Goal: Check status

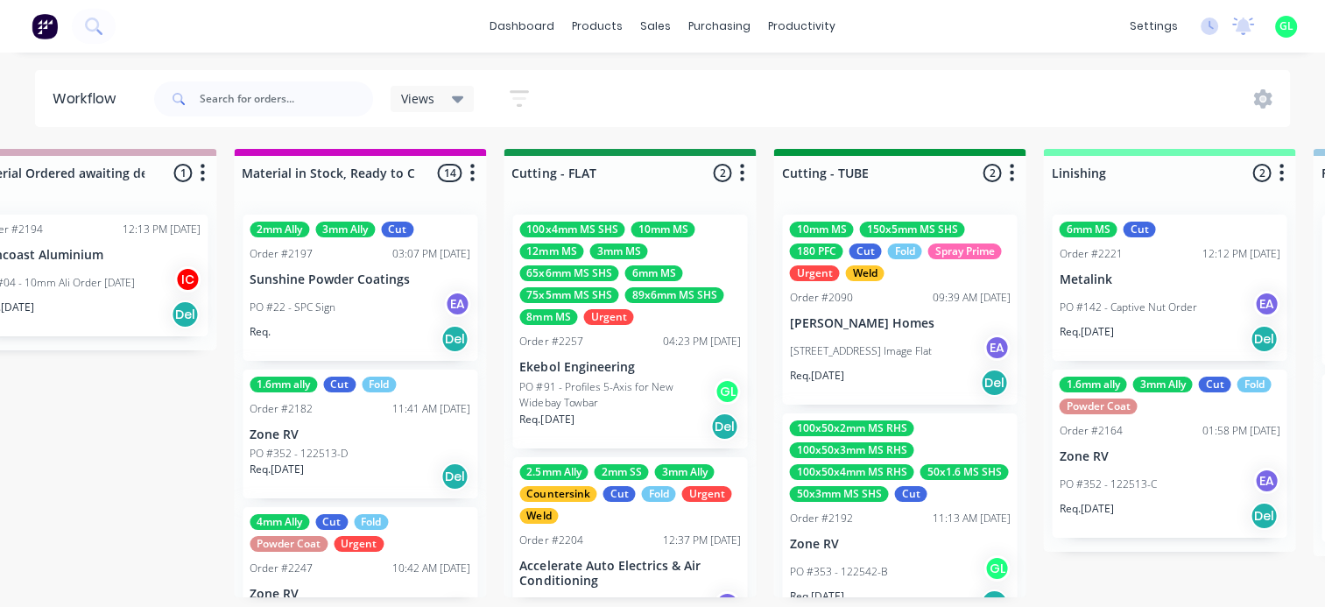
scroll to position [0, 2889]
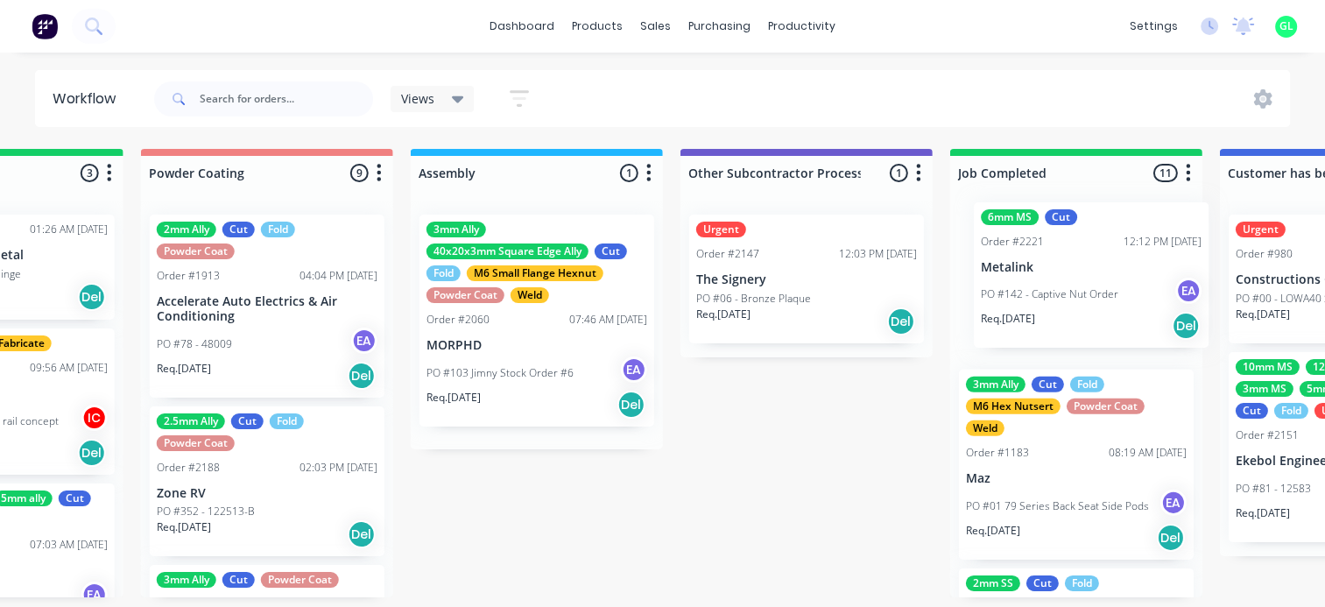
drag, startPoint x: 1004, startPoint y: 322, endPoint x: 1052, endPoint y: 313, distance: 48.9
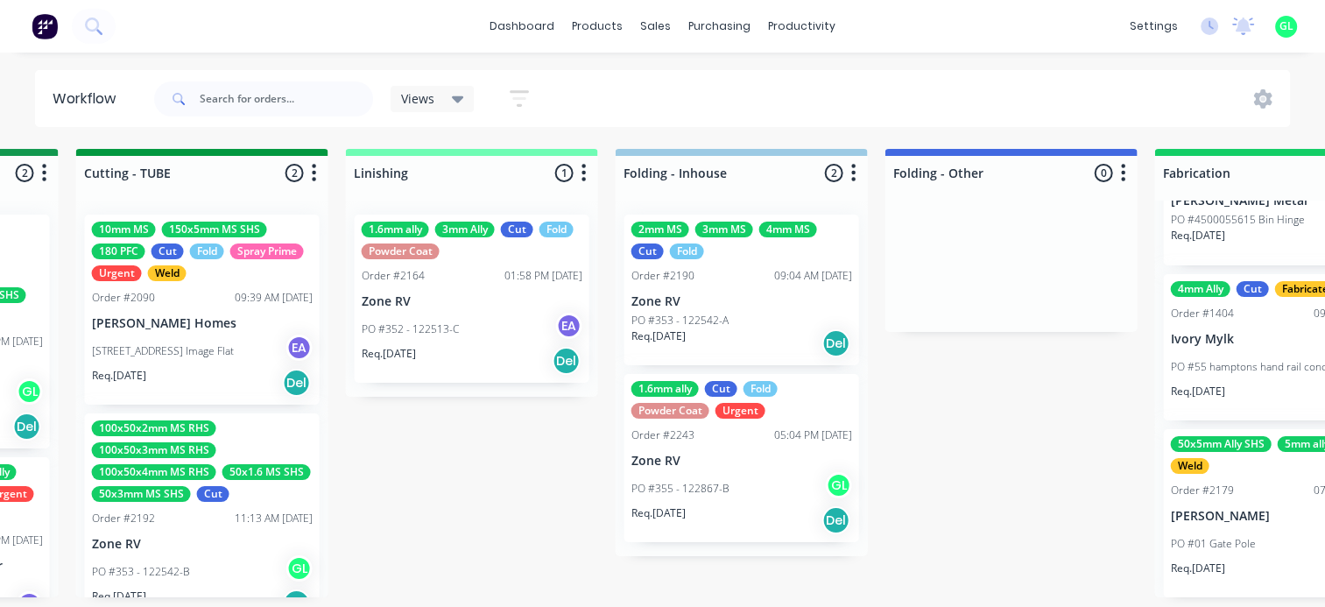
scroll to position [4, 3360]
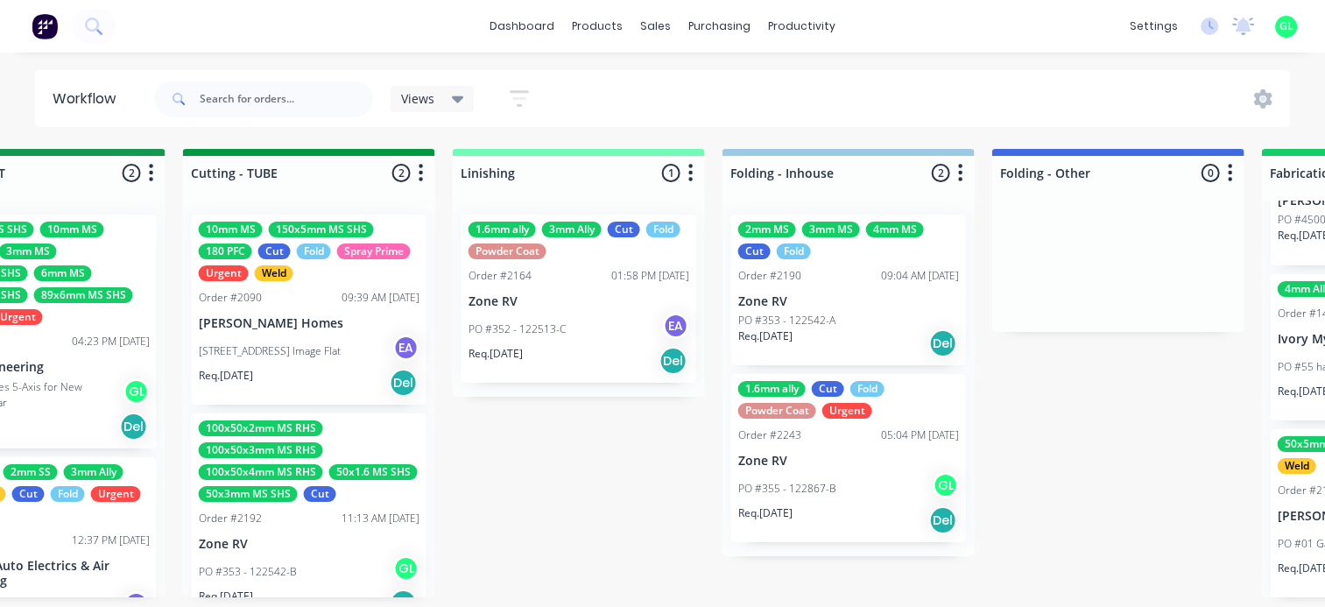
click at [538, 347] on div "Req. [DATE] Del" at bounding box center [578, 361] width 221 height 30
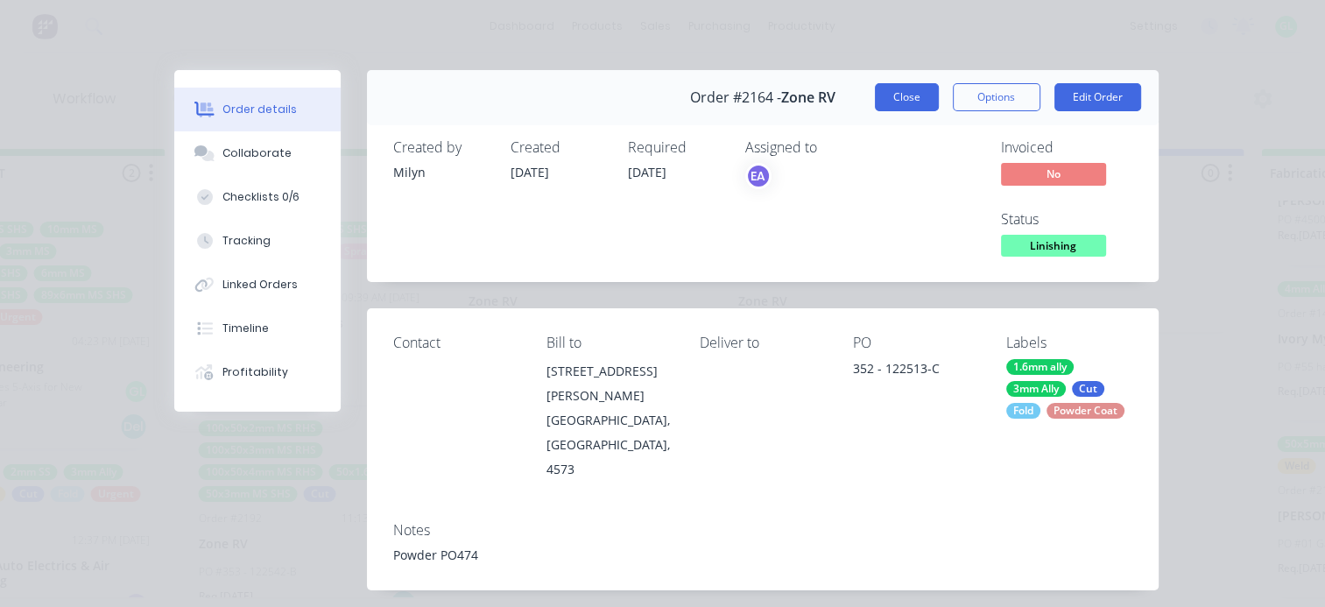
click at [898, 105] on button "Close" at bounding box center [907, 97] width 64 height 28
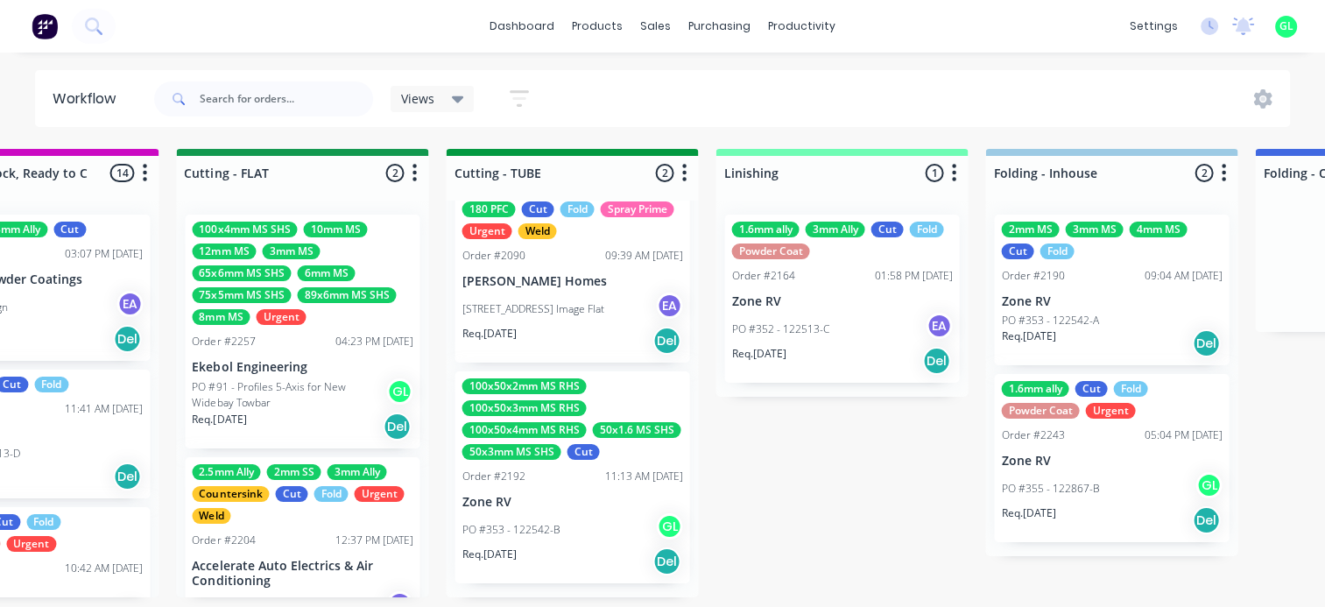
scroll to position [0, 3098]
click at [339, 306] on div "100x4mm MS SHS 10mm MS 12mm MS 3mm MS 65x6mm MS SHS 6mm MS 75x5mm MS SHS 89x6mm…" at bounding box center [302, 273] width 221 height 103
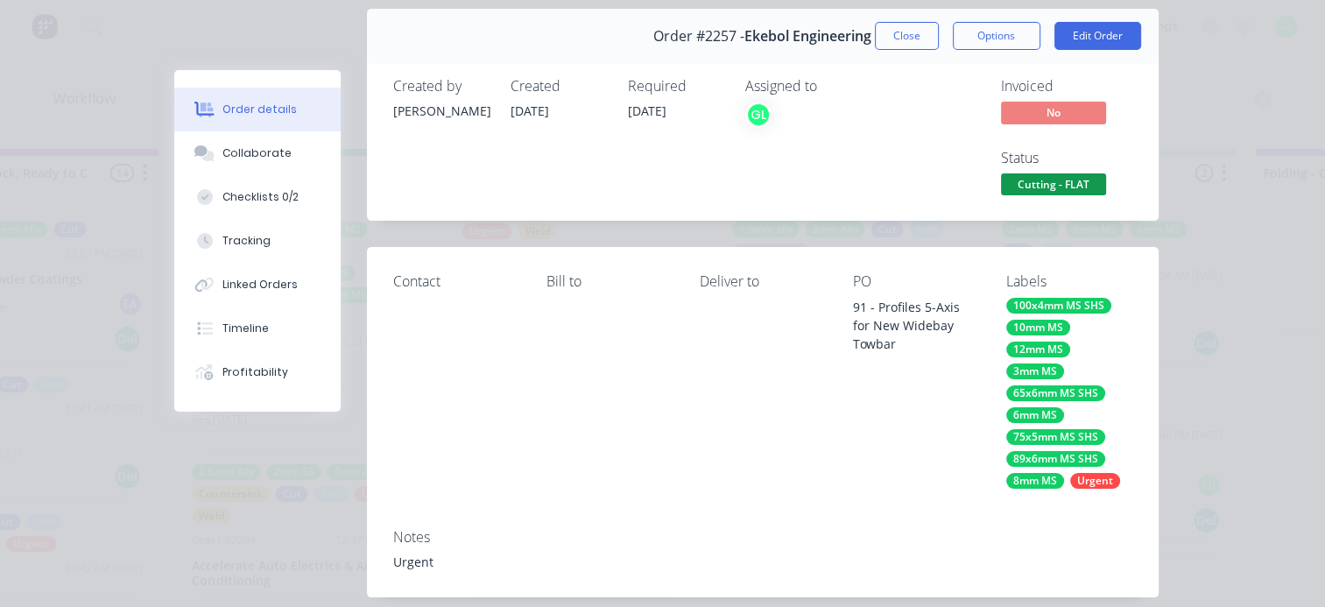
scroll to position [175, 0]
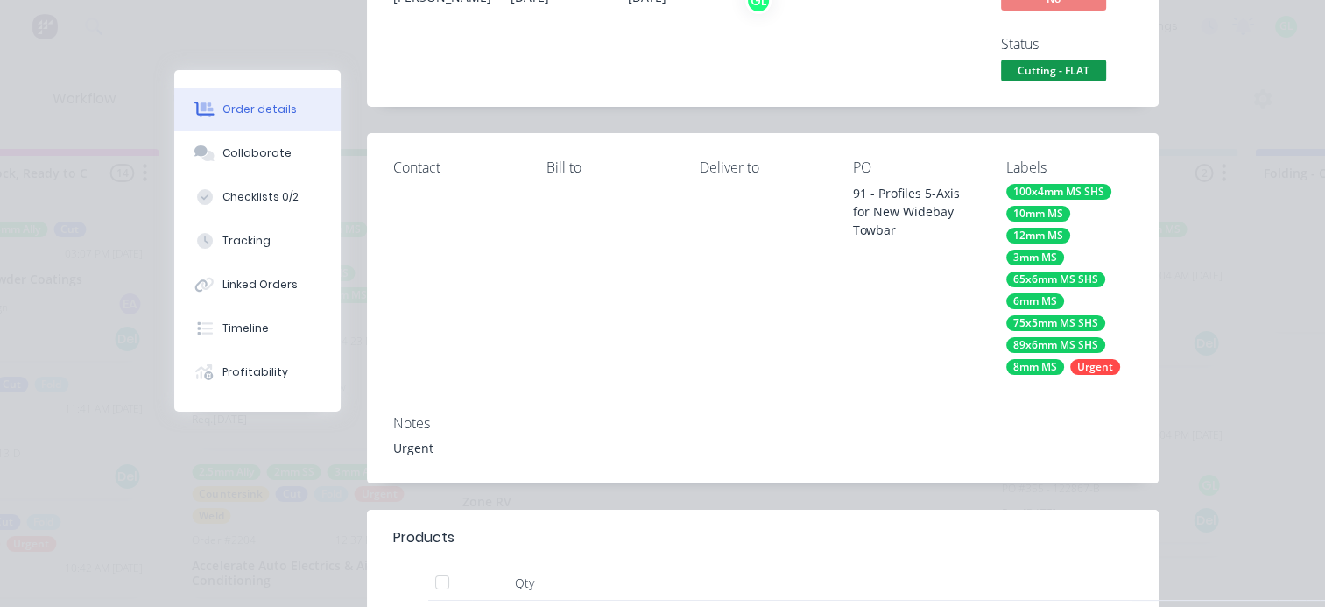
click at [1037, 368] on div "8mm MS" at bounding box center [1035, 367] width 58 height 16
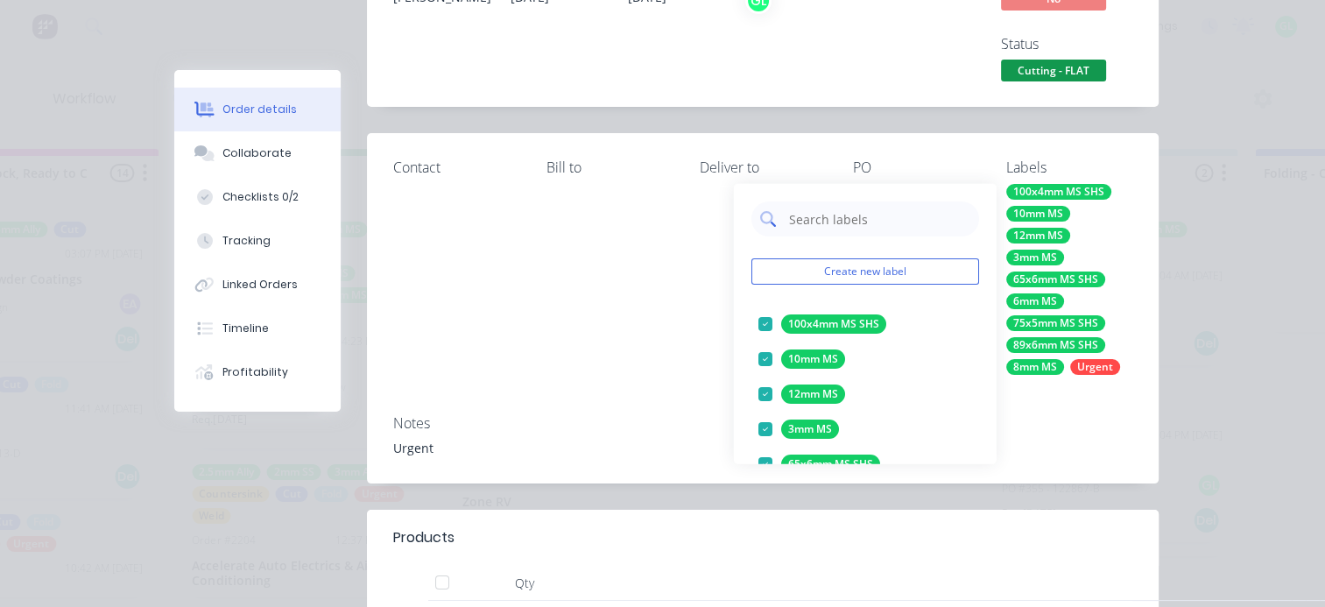
click at [824, 224] on input "text" at bounding box center [877, 218] width 183 height 35
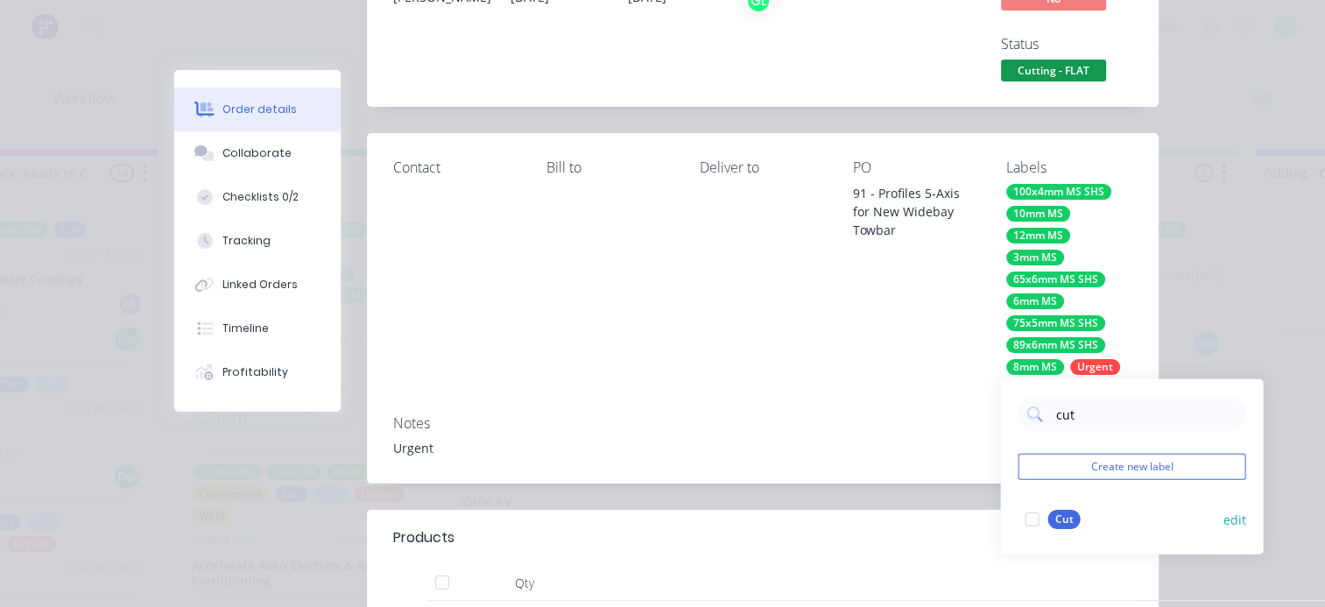
click at [1033, 522] on div at bounding box center [1031, 519] width 35 height 35
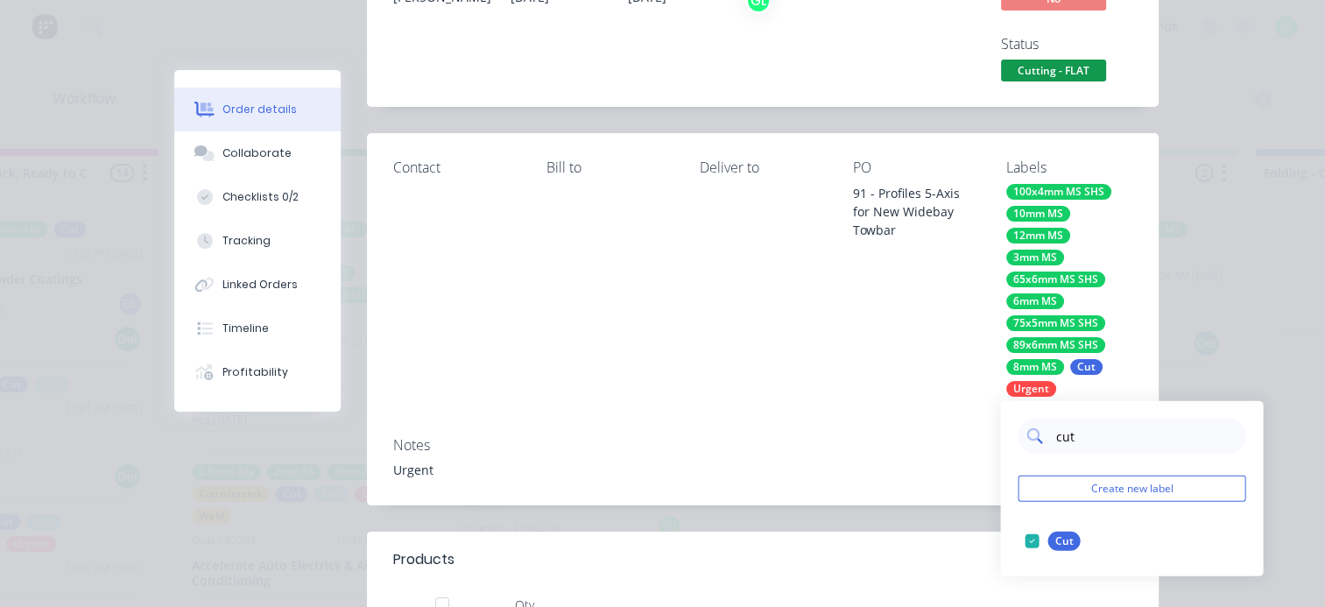
click at [1059, 440] on input "cut" at bounding box center [1144, 436] width 183 height 35
type input "fol"
click at [1031, 543] on div at bounding box center [1031, 541] width 35 height 35
click at [917, 420] on div "Contact Bill to Deliver to PO 91 - Profiles 5-Axis for New Widebay Towbar Label…" at bounding box center [763, 318] width 792 height 371
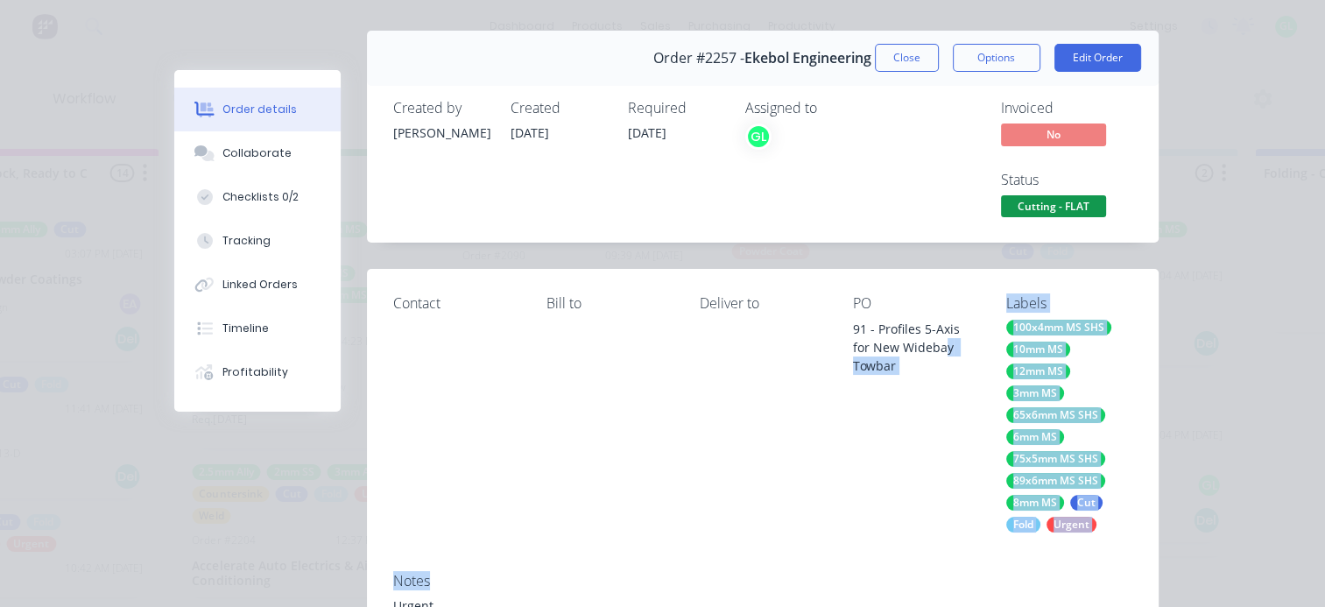
scroll to position [0, 0]
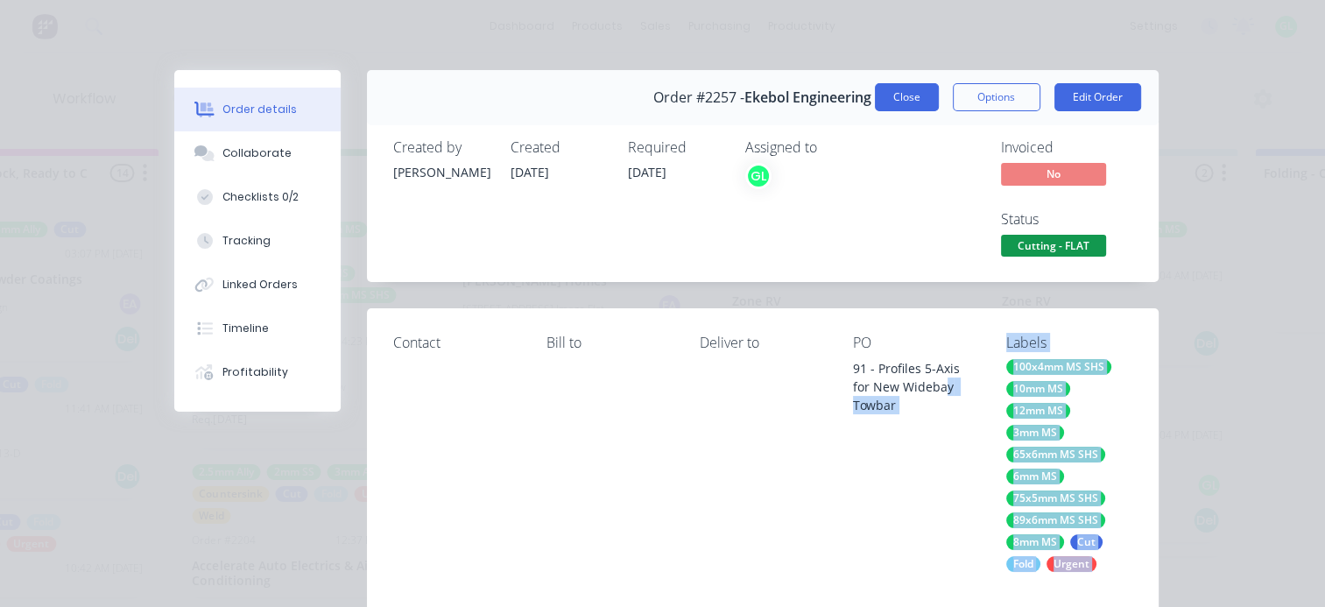
click at [907, 100] on button "Close" at bounding box center [907, 97] width 64 height 28
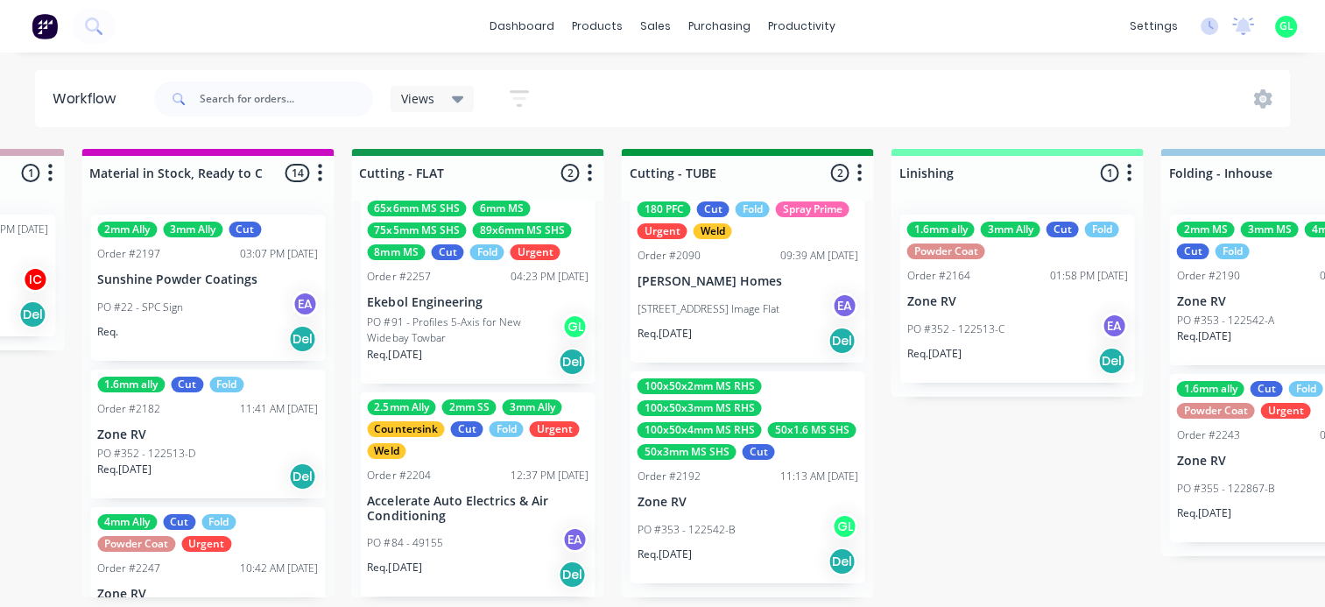
scroll to position [88, 0]
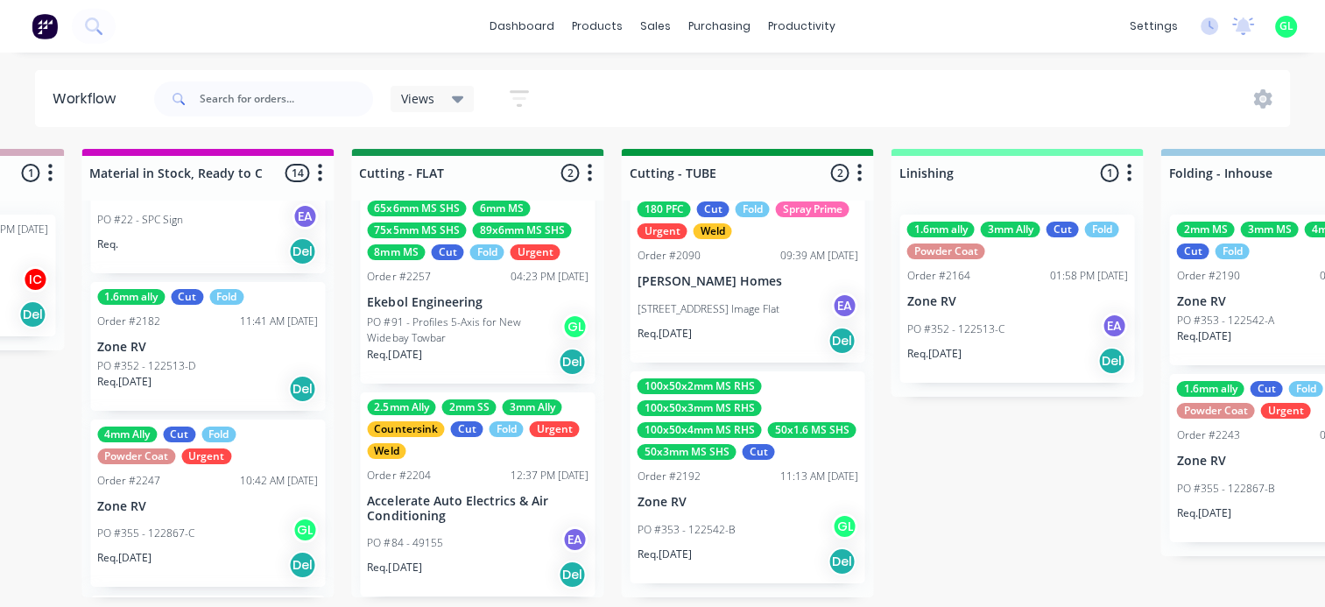
click at [169, 369] on p "PO #352 - 122513-D" at bounding box center [146, 366] width 98 height 16
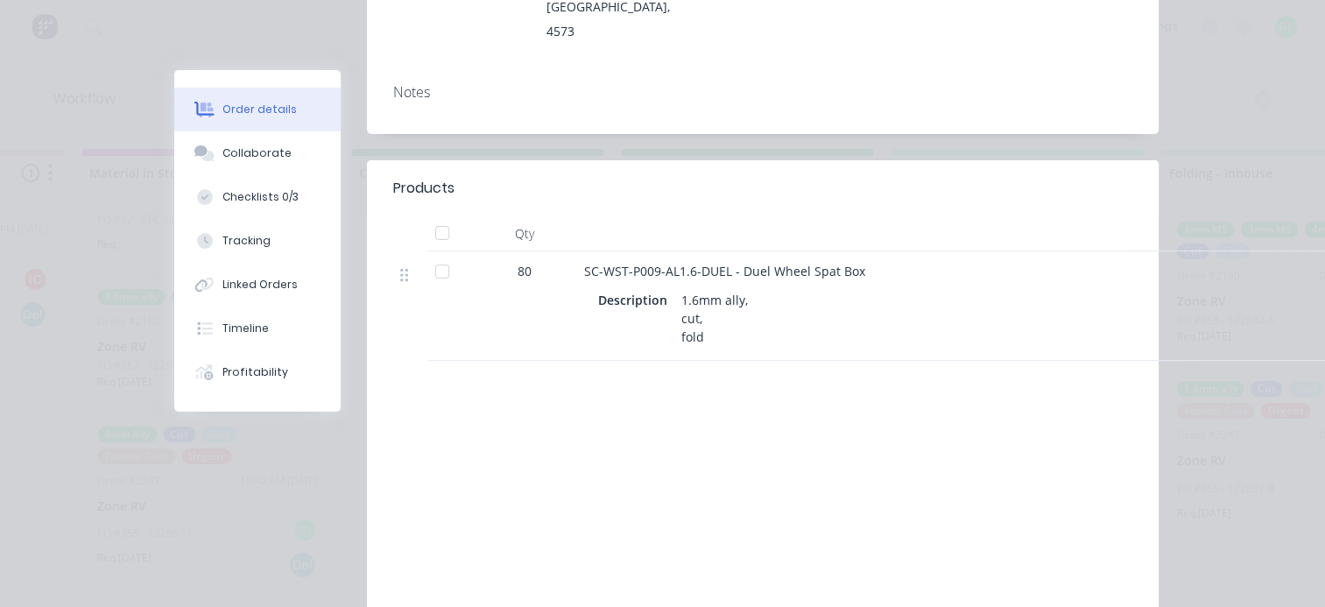
scroll to position [0, 0]
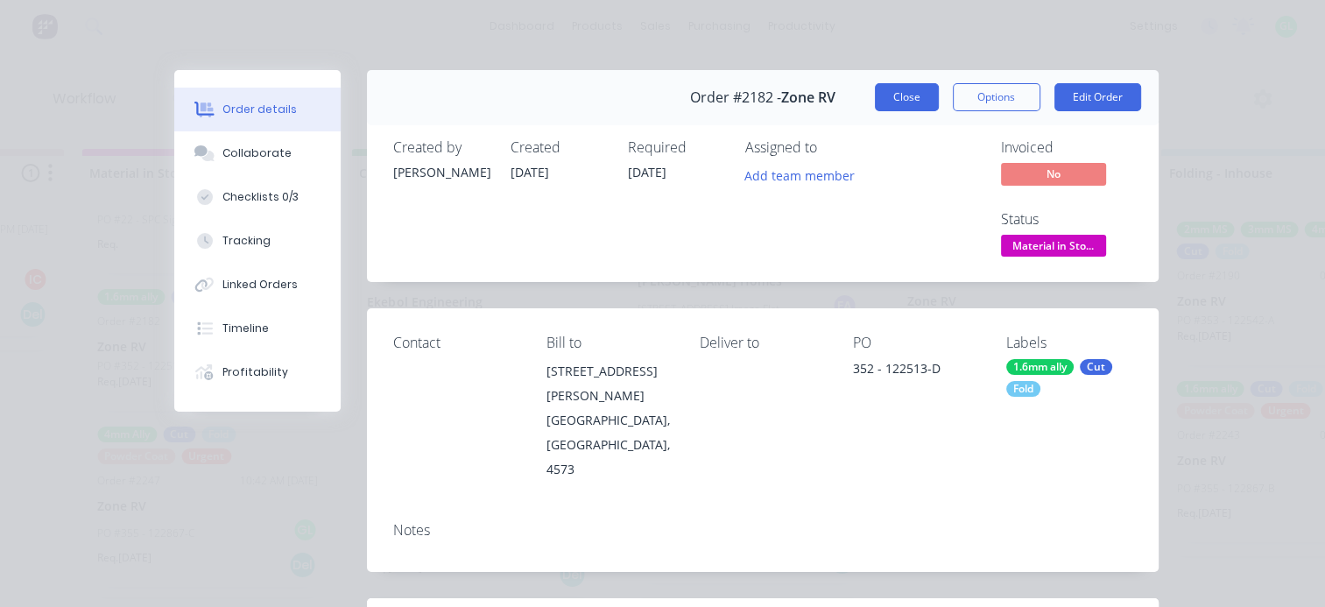
click at [885, 98] on button "Close" at bounding box center [907, 97] width 64 height 28
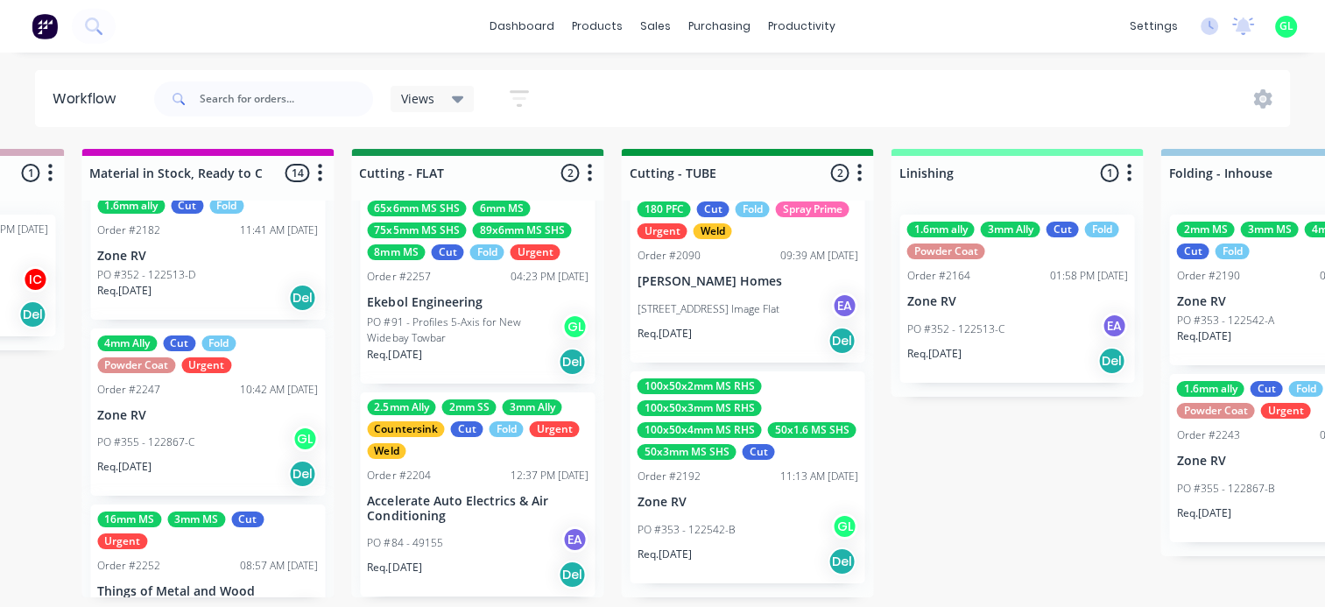
scroll to position [350, 0]
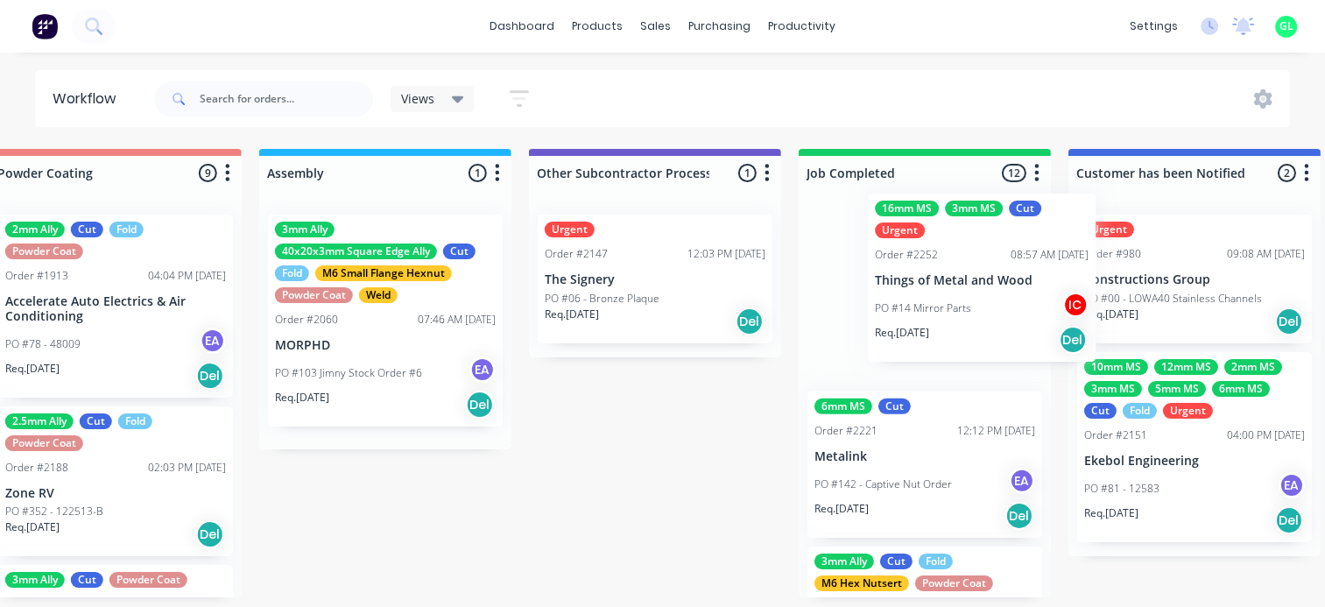
drag, startPoint x: 161, startPoint y: 436, endPoint x: 922, endPoint y: 291, distance: 774.6
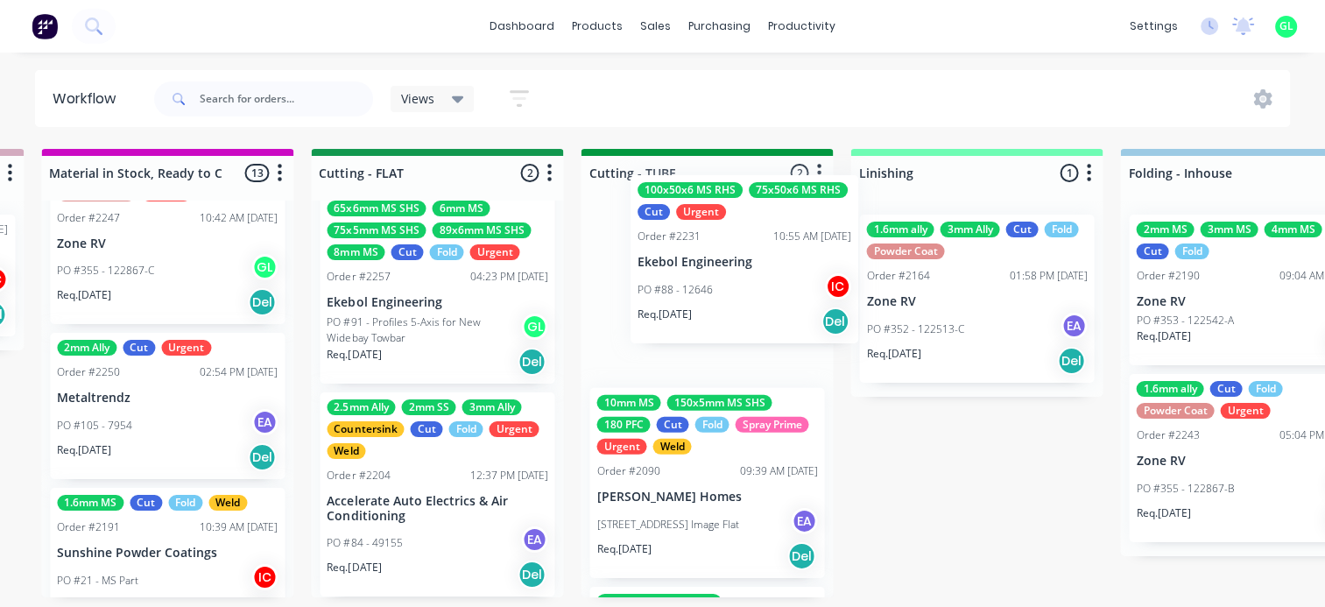
scroll to position [0, 0]
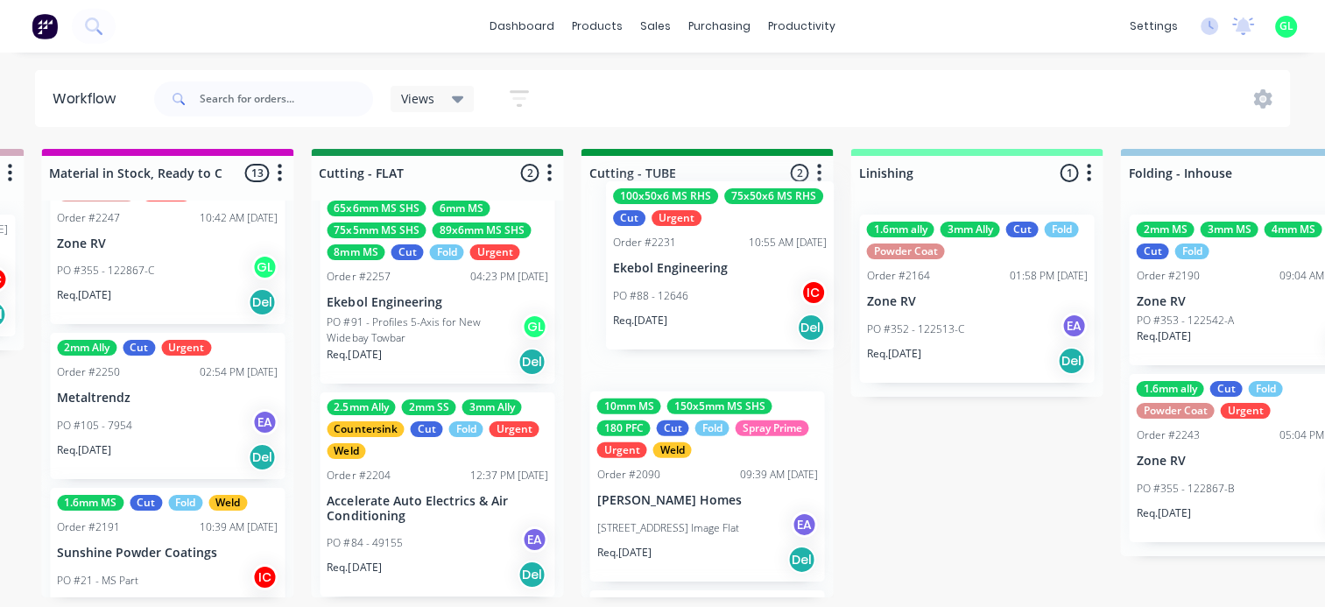
drag, startPoint x: 536, startPoint y: 430, endPoint x: 676, endPoint y: 279, distance: 205.7
click at [676, 279] on div "Submitted 13 Status colour #273444 hex #273444 Save Cancel Summaries Total orde…" at bounding box center [515, 373] width 6983 height 448
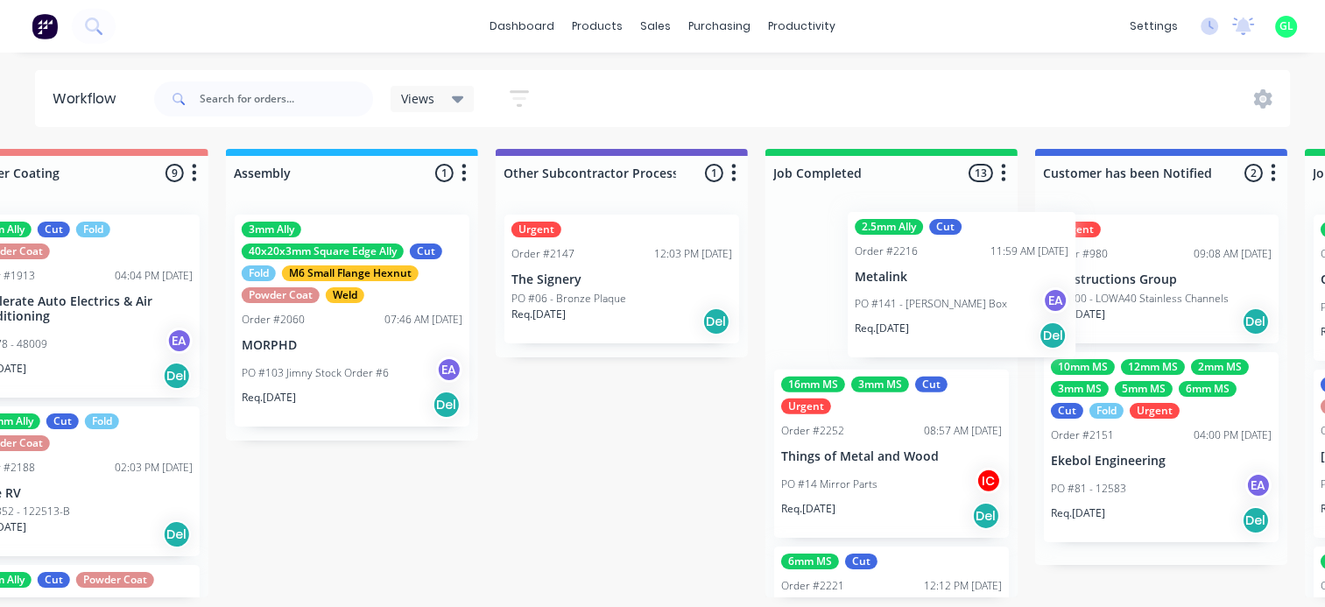
scroll to position [0, 4938]
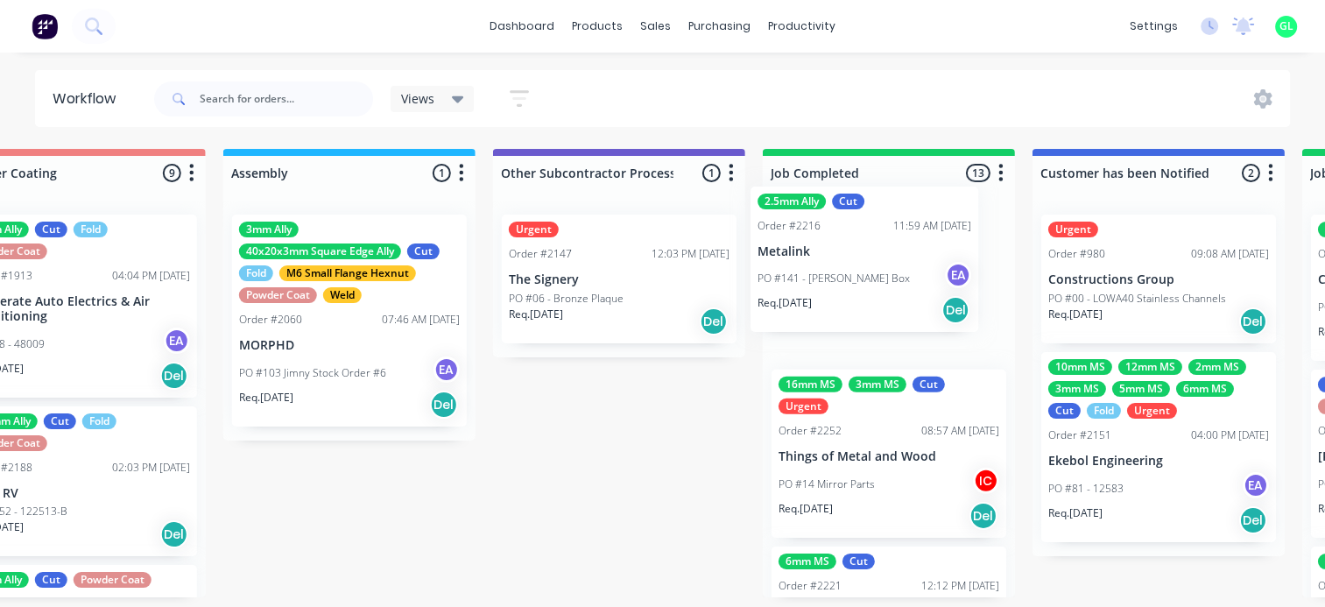
drag, startPoint x: 112, startPoint y: 388, endPoint x: 823, endPoint y: 284, distance: 718.6
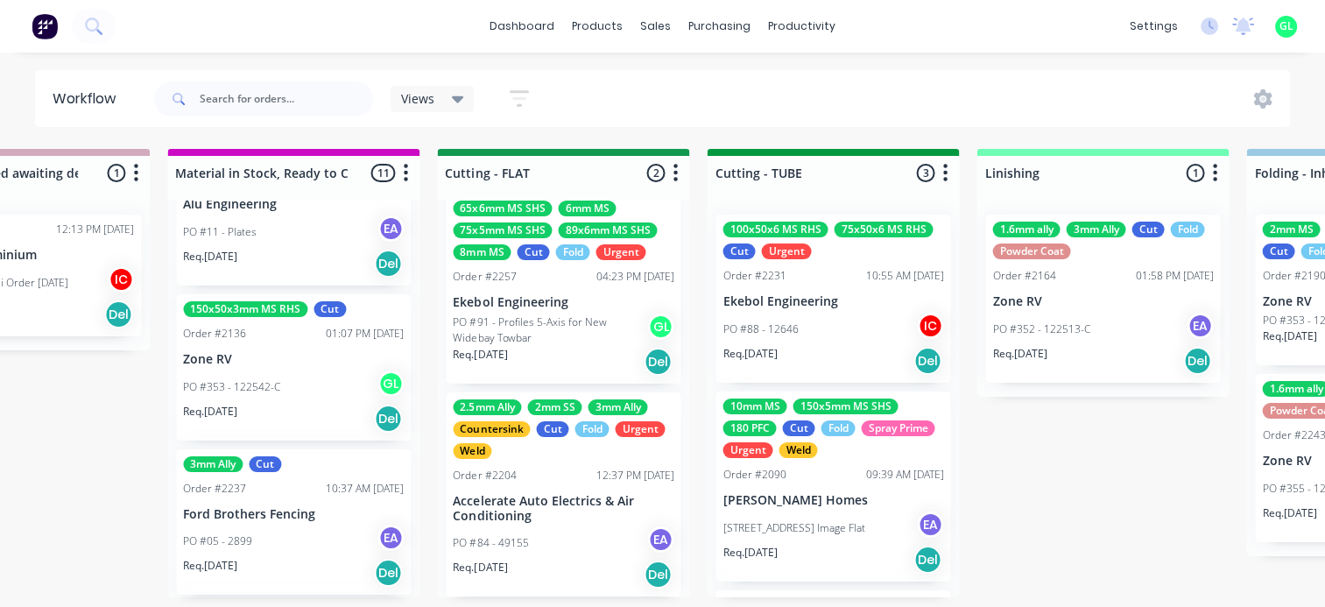
scroll to position [0, 2836]
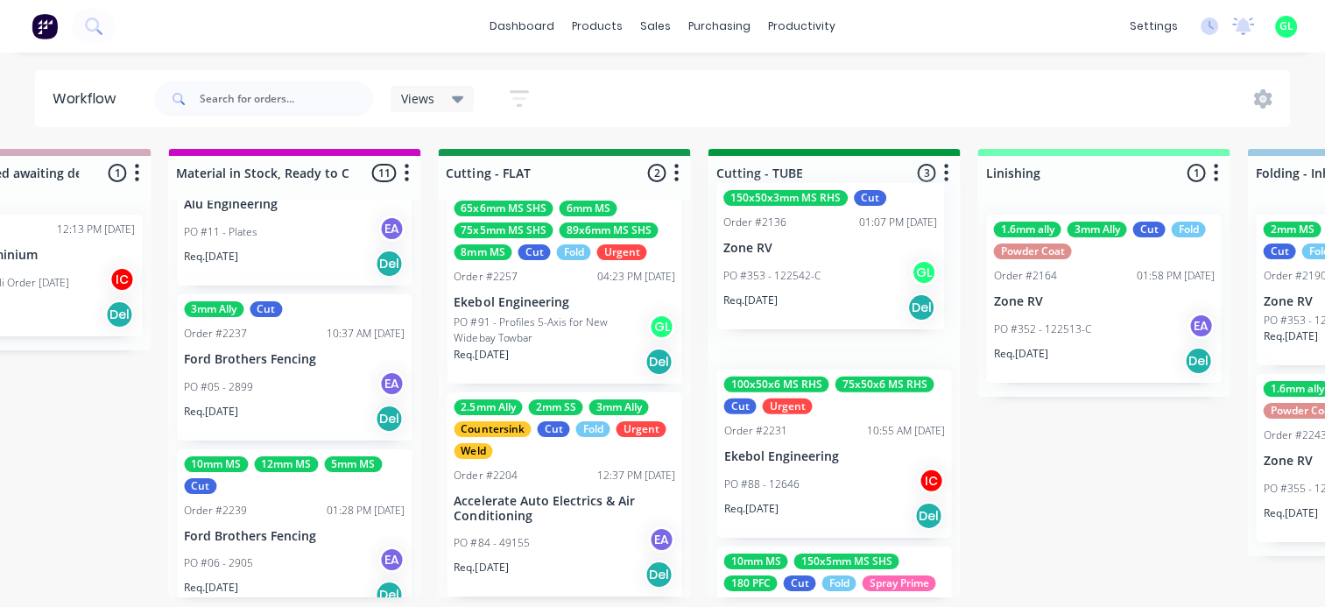
drag, startPoint x: 288, startPoint y: 398, endPoint x: 834, endPoint y: 287, distance: 556.5
click at [834, 287] on div "Submitted 13 Status colour #273444 hex #273444 Save Cancel Summaries Total orde…" at bounding box center [642, 373] width 6983 height 448
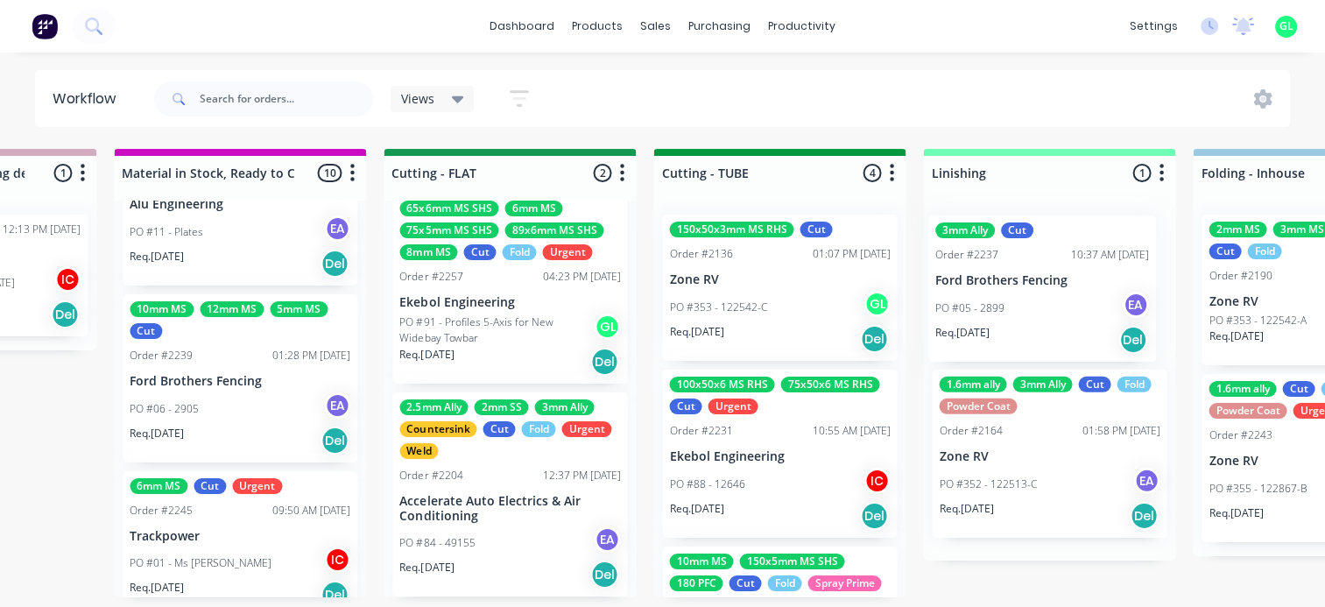
drag, startPoint x: 224, startPoint y: 366, endPoint x: 982, endPoint y: 289, distance: 762.2
click at [982, 289] on div "Submitted 13 Status colour #273444 hex #273444 Save Cancel Summaries Total orde…" at bounding box center [588, 373] width 6983 height 448
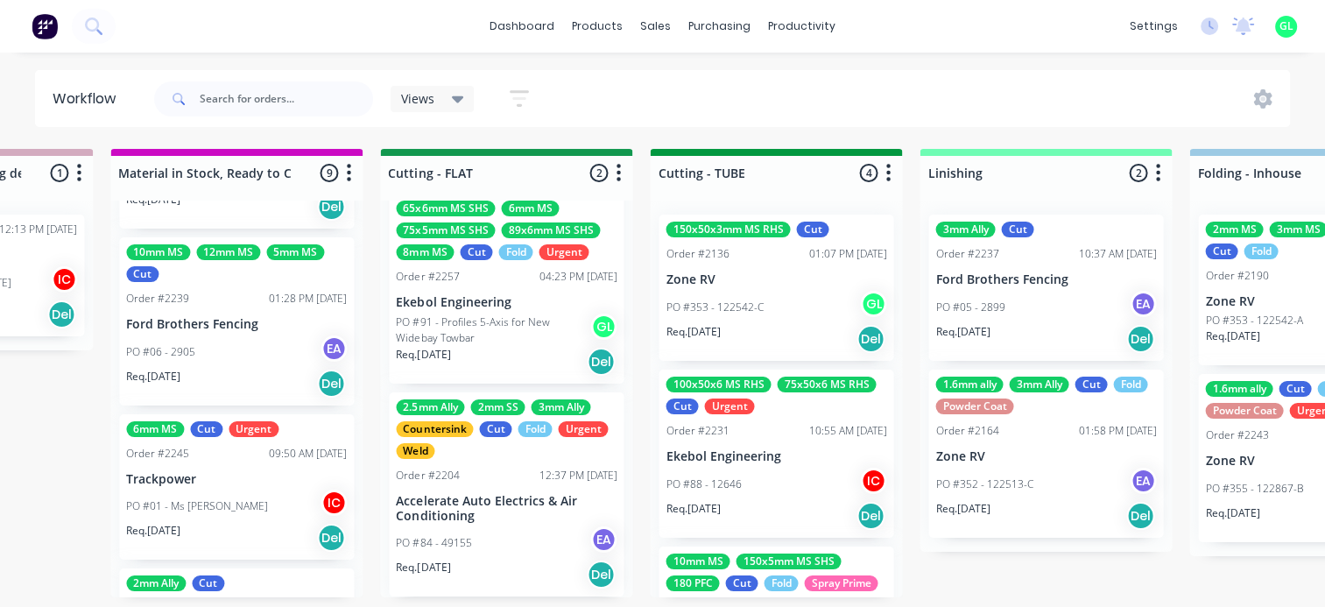
scroll to position [963, 0]
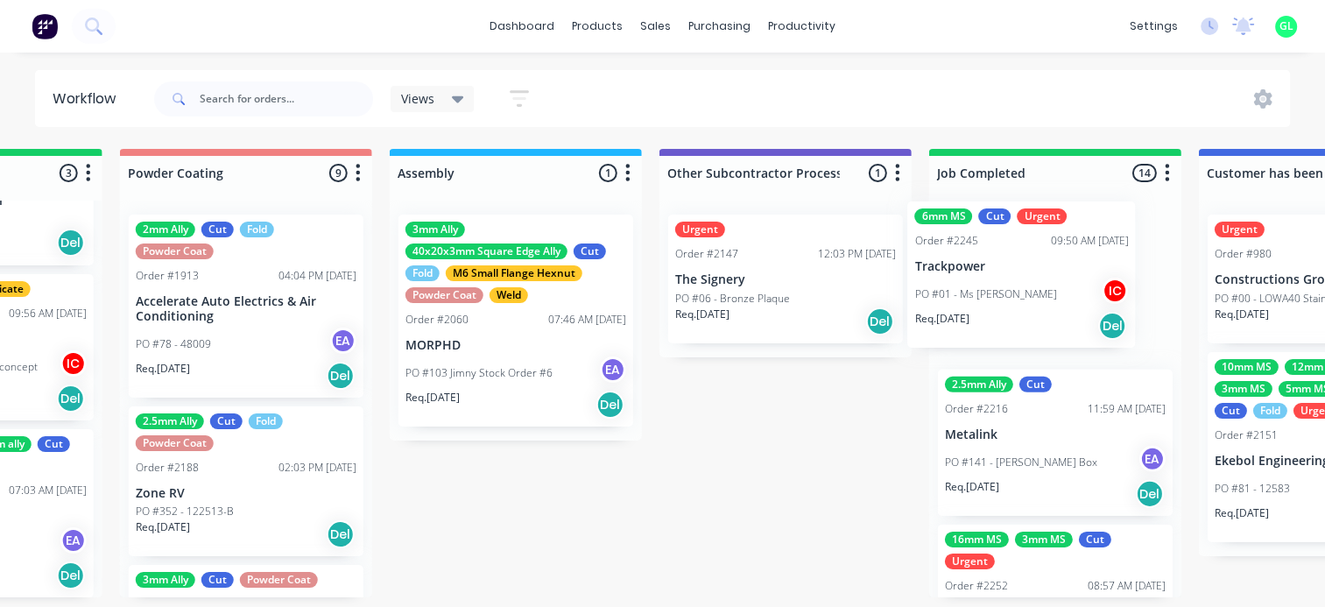
drag, startPoint x: 197, startPoint y: 472, endPoint x: 988, endPoint y: 288, distance: 811.7
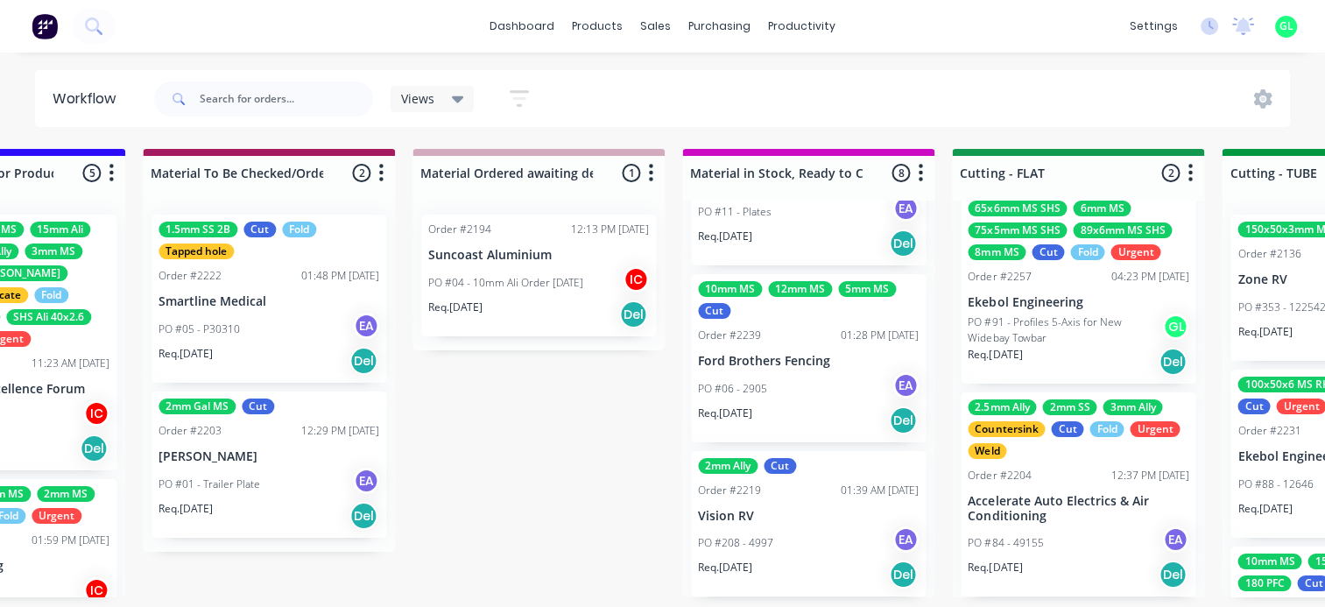
scroll to position [4, 2322]
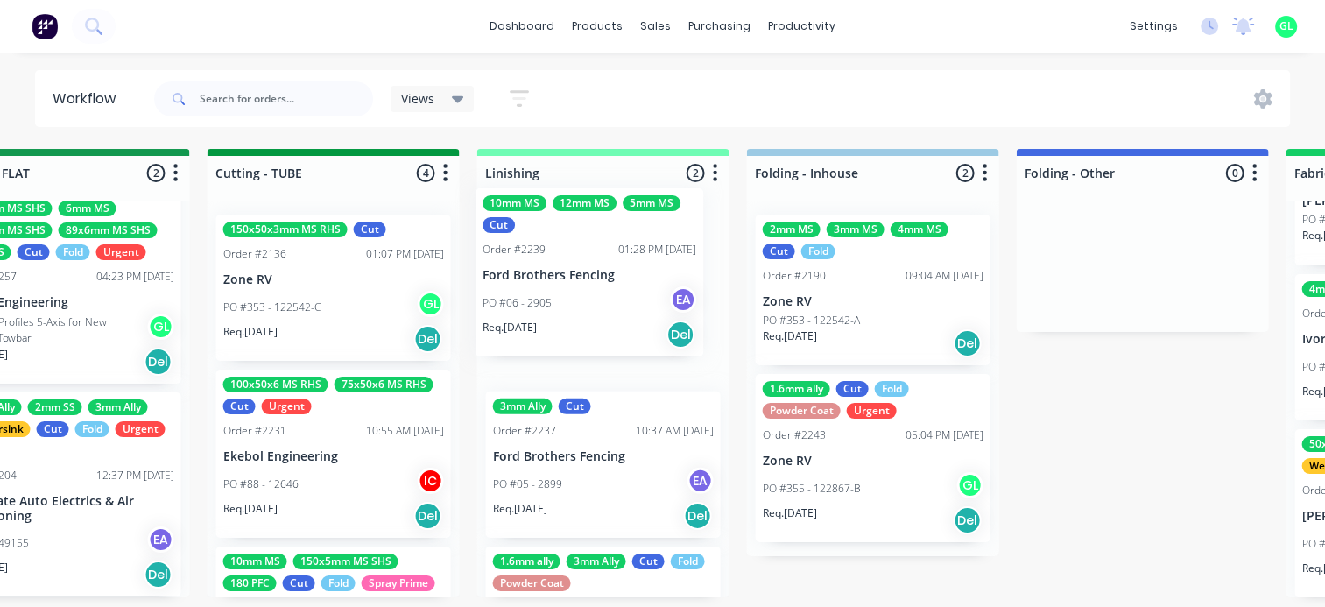
drag, startPoint x: 735, startPoint y: 376, endPoint x: 532, endPoint y: 296, distance: 218.5
click at [532, 296] on div "Submitted 13 Status colour #273444 hex #273444 Save Cancel Summaries Total orde…" at bounding box center [142, 373] width 6983 height 448
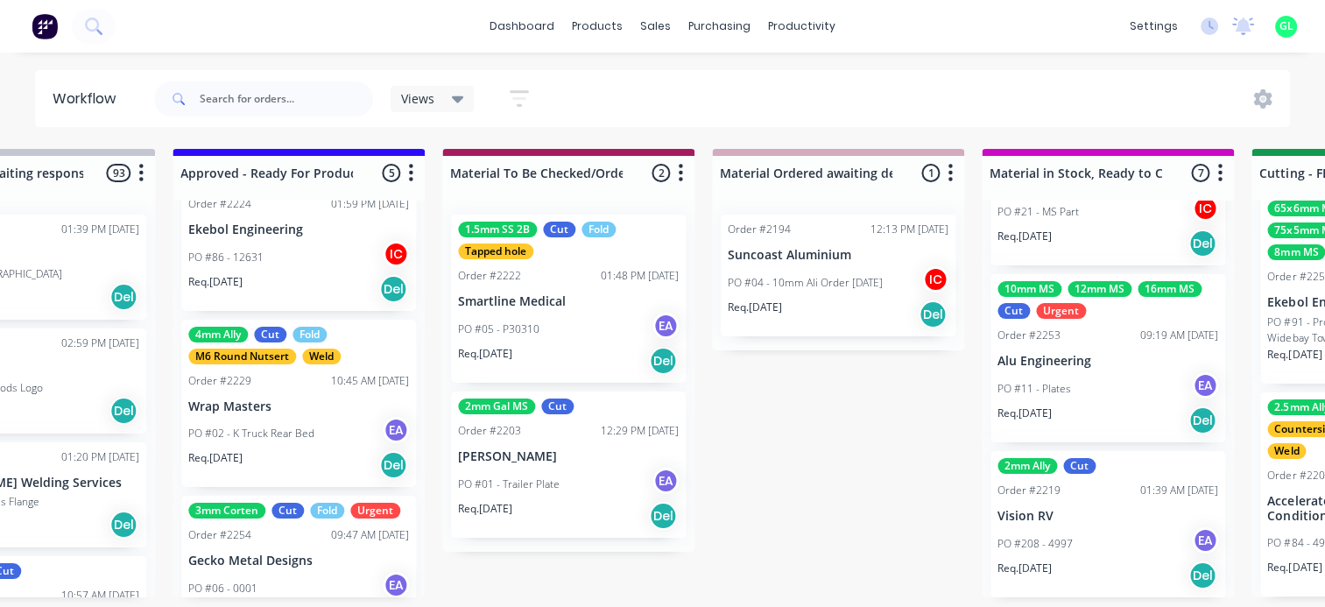
scroll to position [165, 0]
